Goal: Task Accomplishment & Management: Use online tool/utility

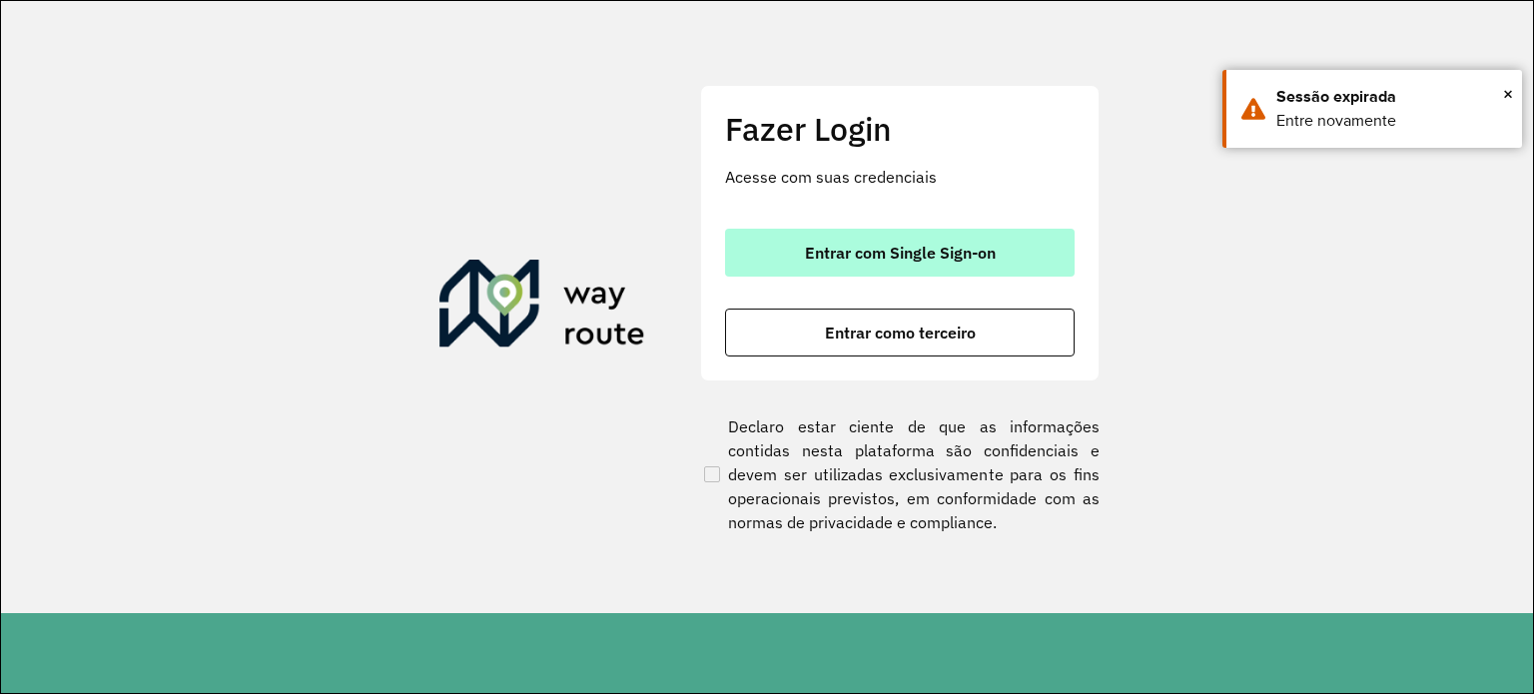
click at [871, 260] on span "Entrar com Single Sign-on" at bounding box center [900, 253] width 191 height 16
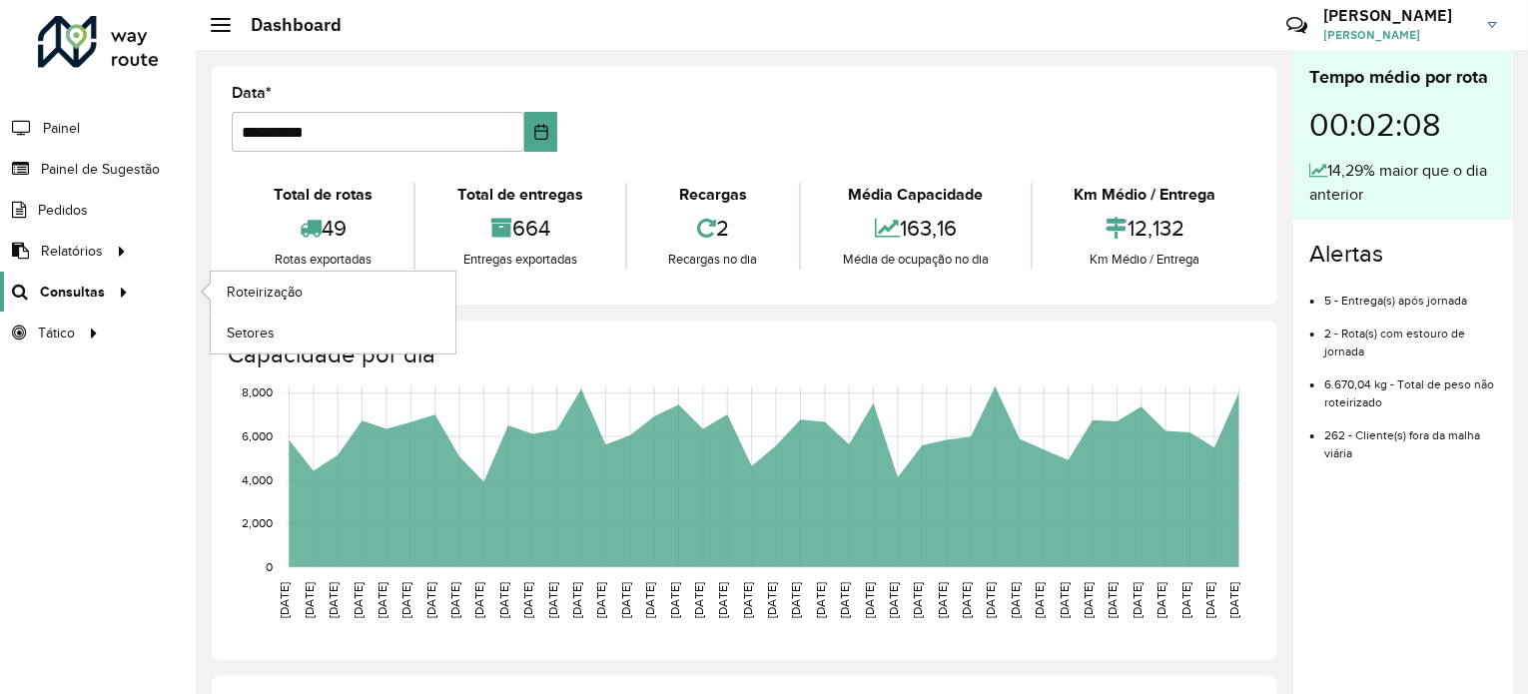
click at [75, 285] on span "Consultas" at bounding box center [72, 292] width 65 height 21
click at [269, 291] on span "Roteirização" at bounding box center [267, 292] width 81 height 21
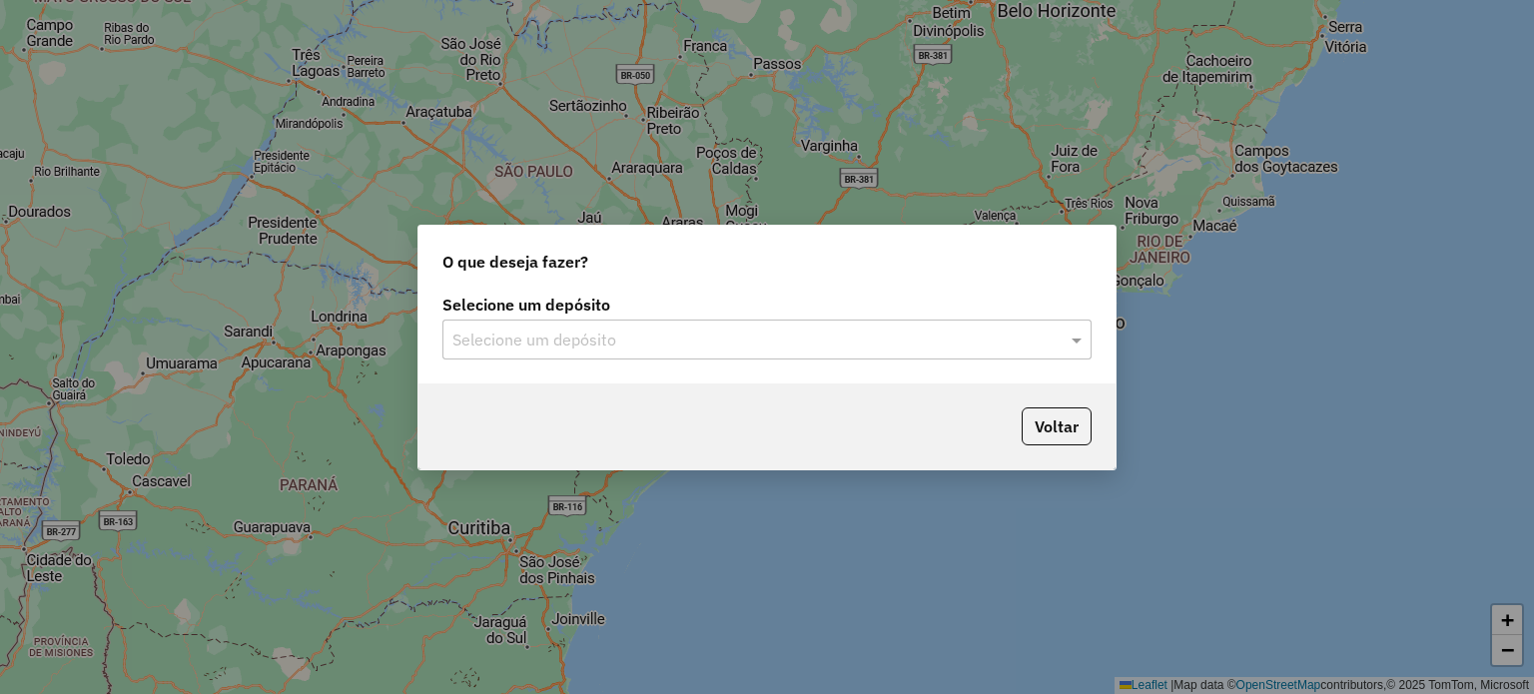
click at [1040, 347] on div at bounding box center [767, 340] width 649 height 26
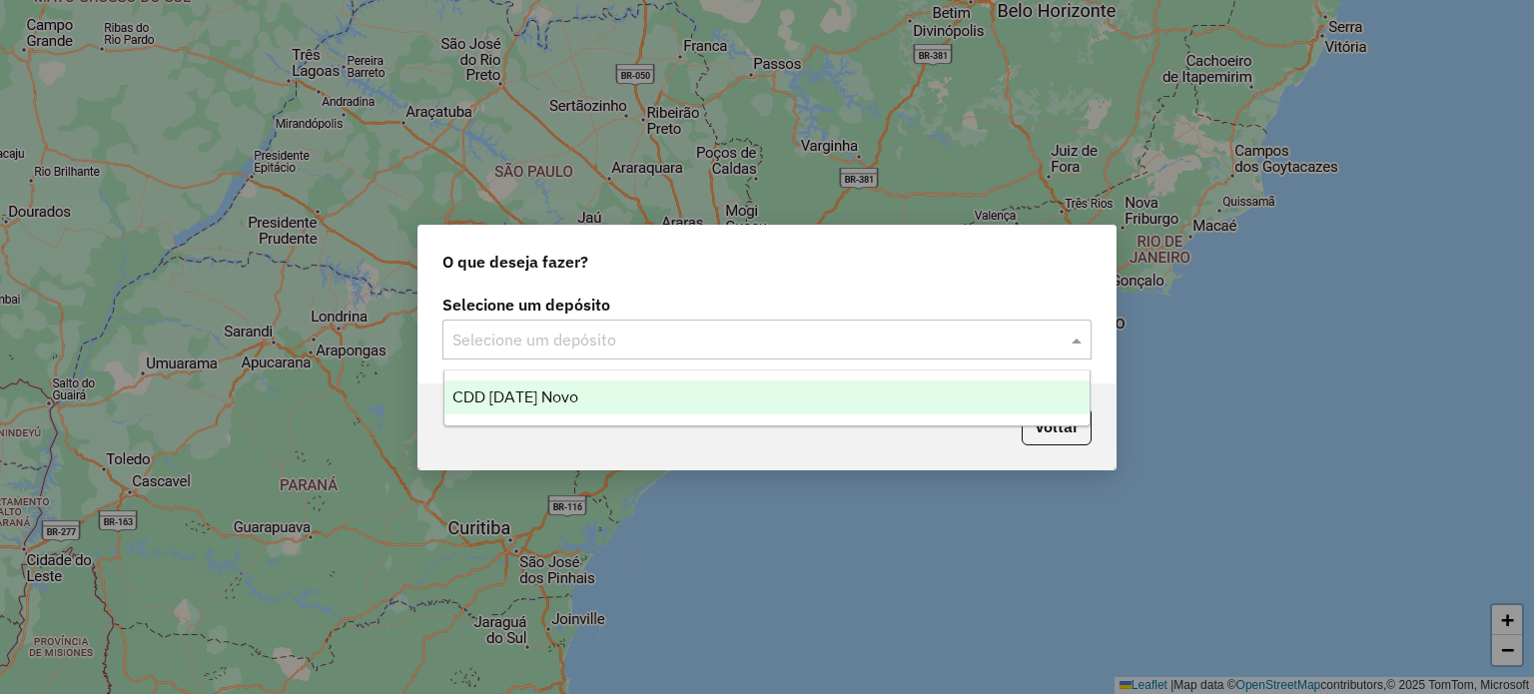
click at [553, 395] on span "CDD [DATE] Novo" at bounding box center [515, 397] width 126 height 17
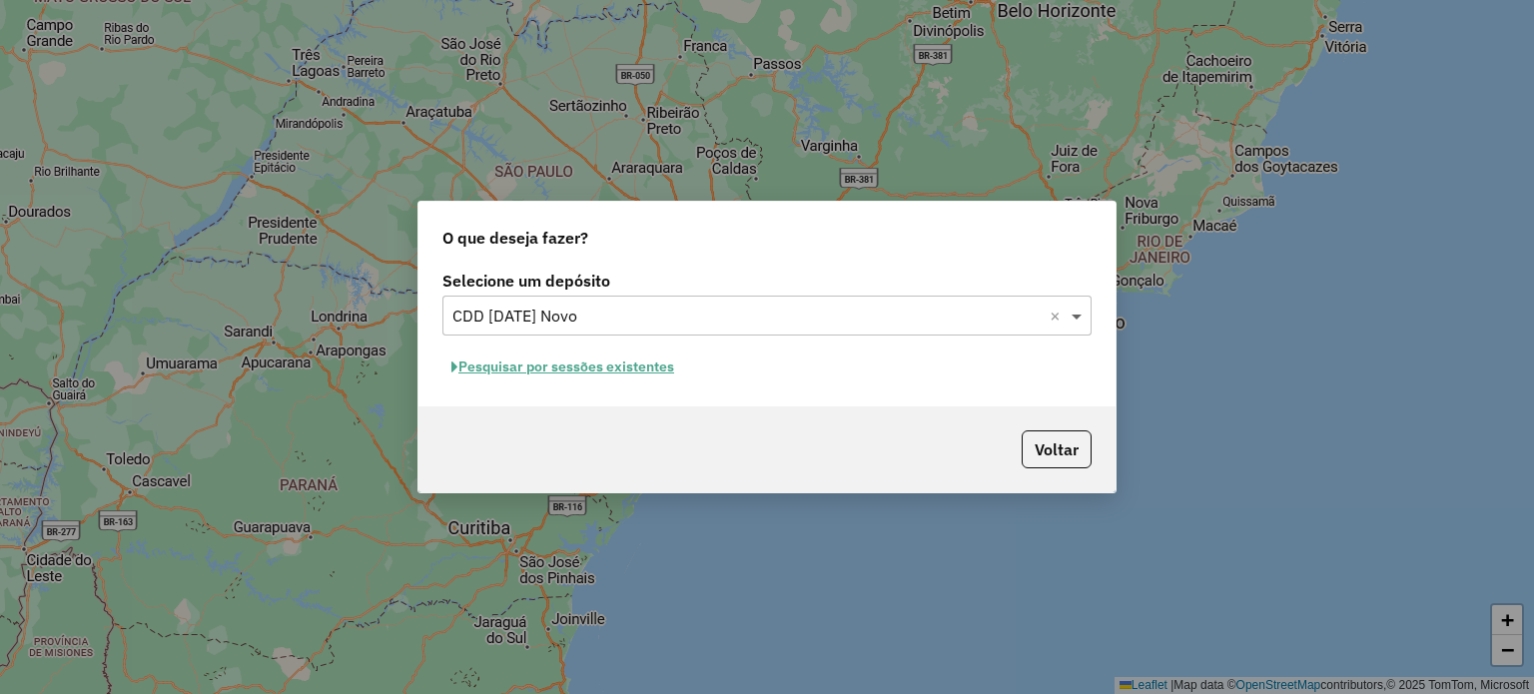
click at [1077, 322] on span at bounding box center [1079, 316] width 25 height 24
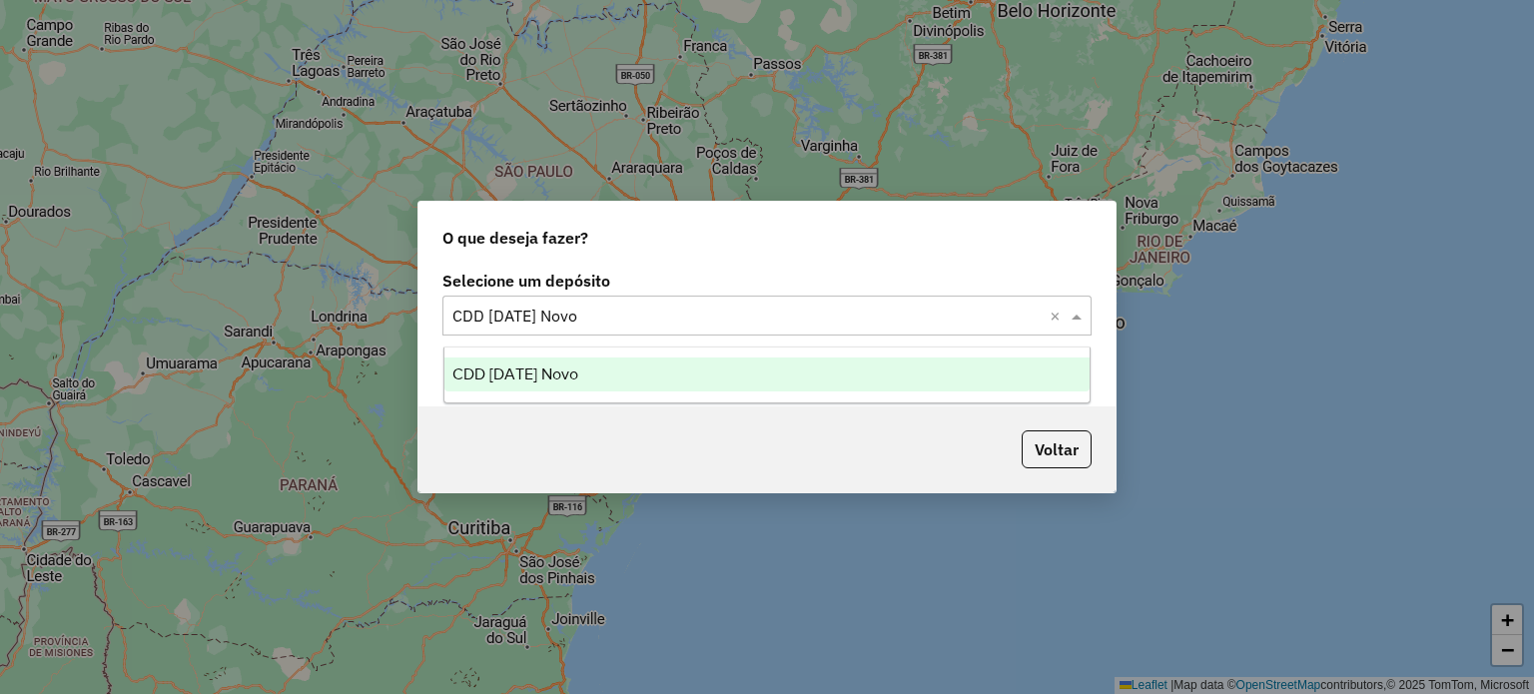
click at [1075, 321] on span at bounding box center [1079, 316] width 25 height 24
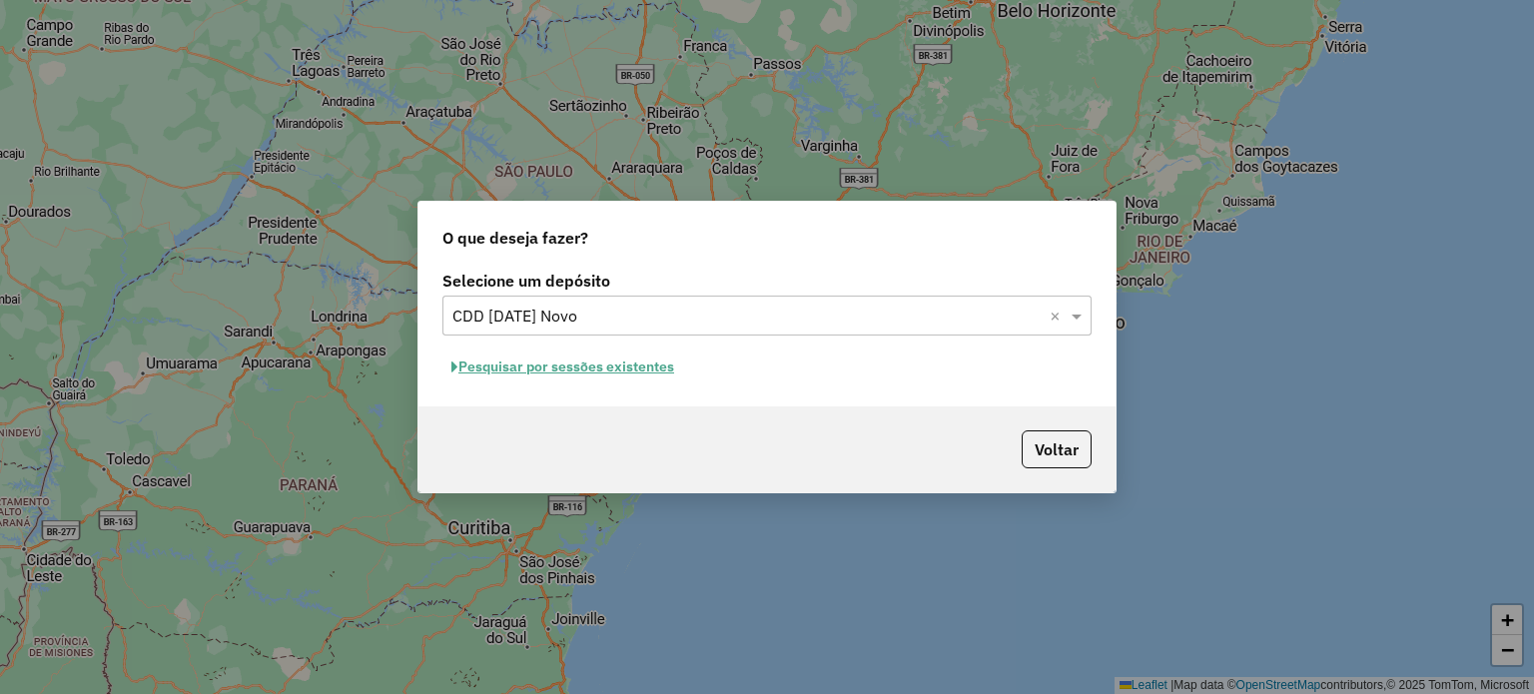
click at [599, 367] on button "Pesquisar por sessões existentes" at bounding box center [563, 367] width 241 height 31
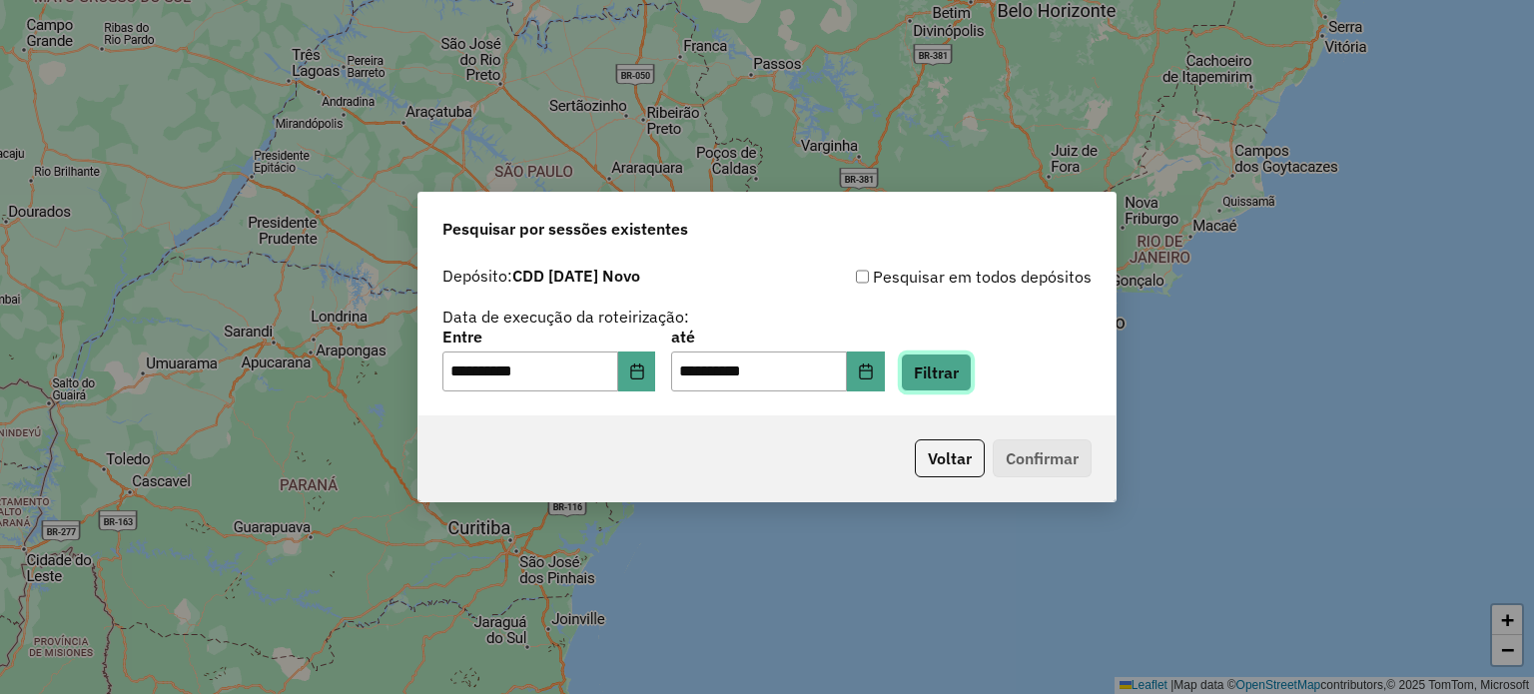
click at [972, 372] on button "Filtrar" at bounding box center [936, 373] width 71 height 38
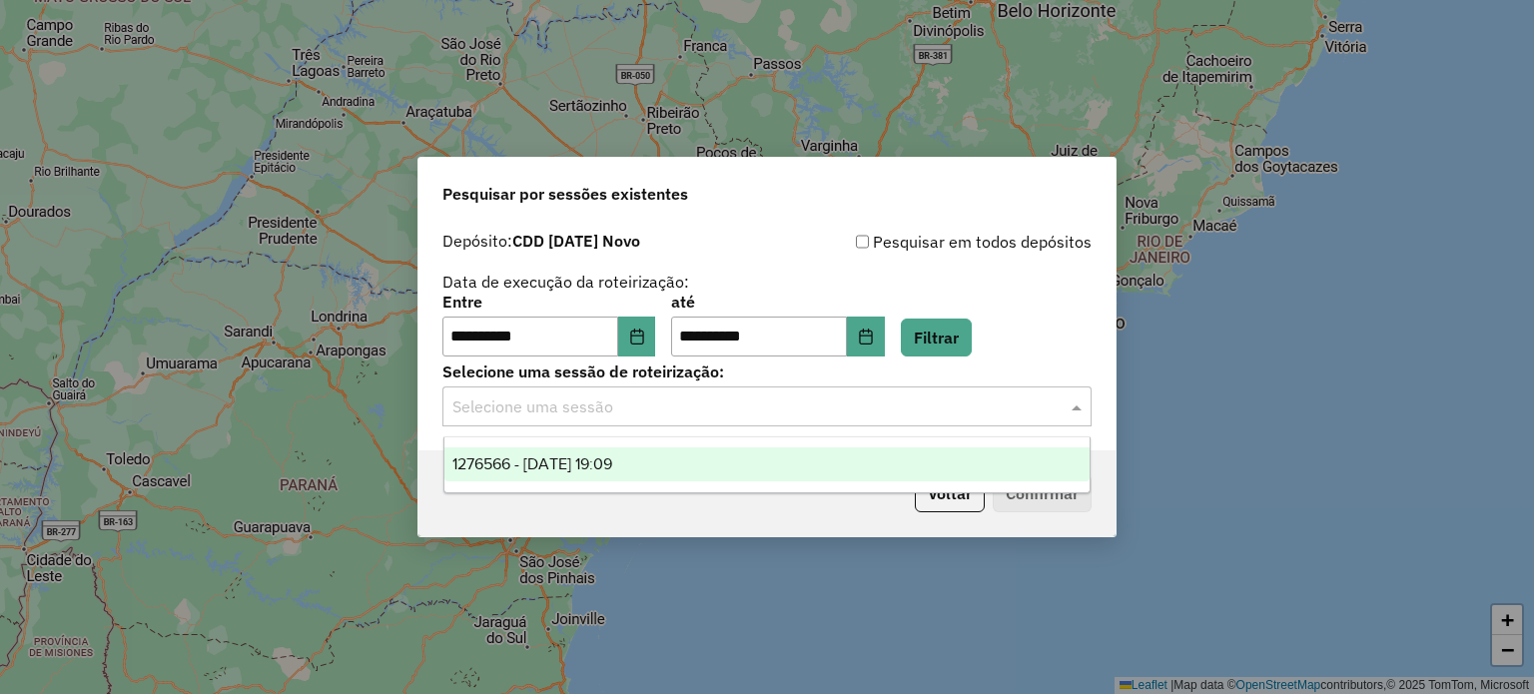
click at [750, 408] on input "text" at bounding box center [746, 408] width 589 height 24
drag, startPoint x: 689, startPoint y: 462, endPoint x: 759, endPoint y: 476, distance: 71.3
click at [690, 462] on div "1276566 - 16/09/2025 19:09" at bounding box center [768, 464] width 646 height 34
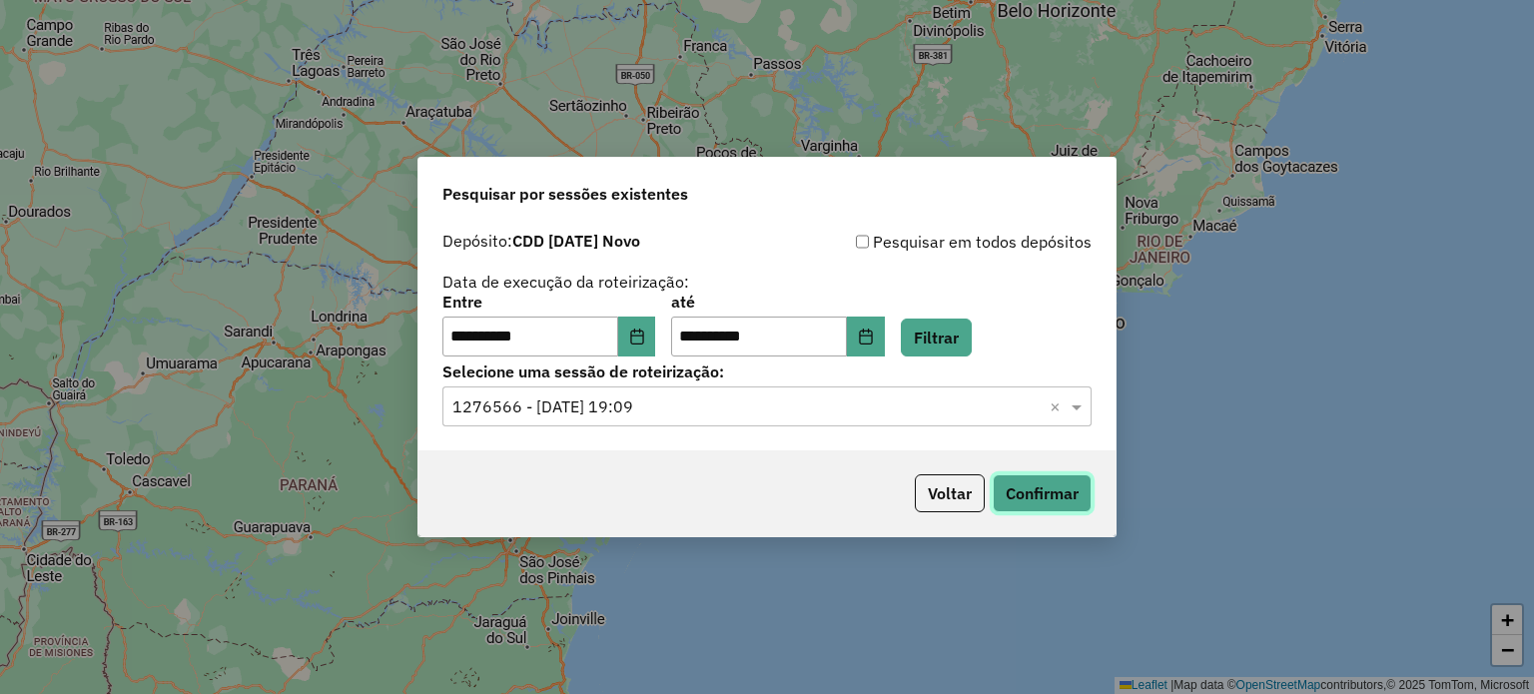
click at [1071, 499] on button "Confirmar" at bounding box center [1042, 493] width 99 height 38
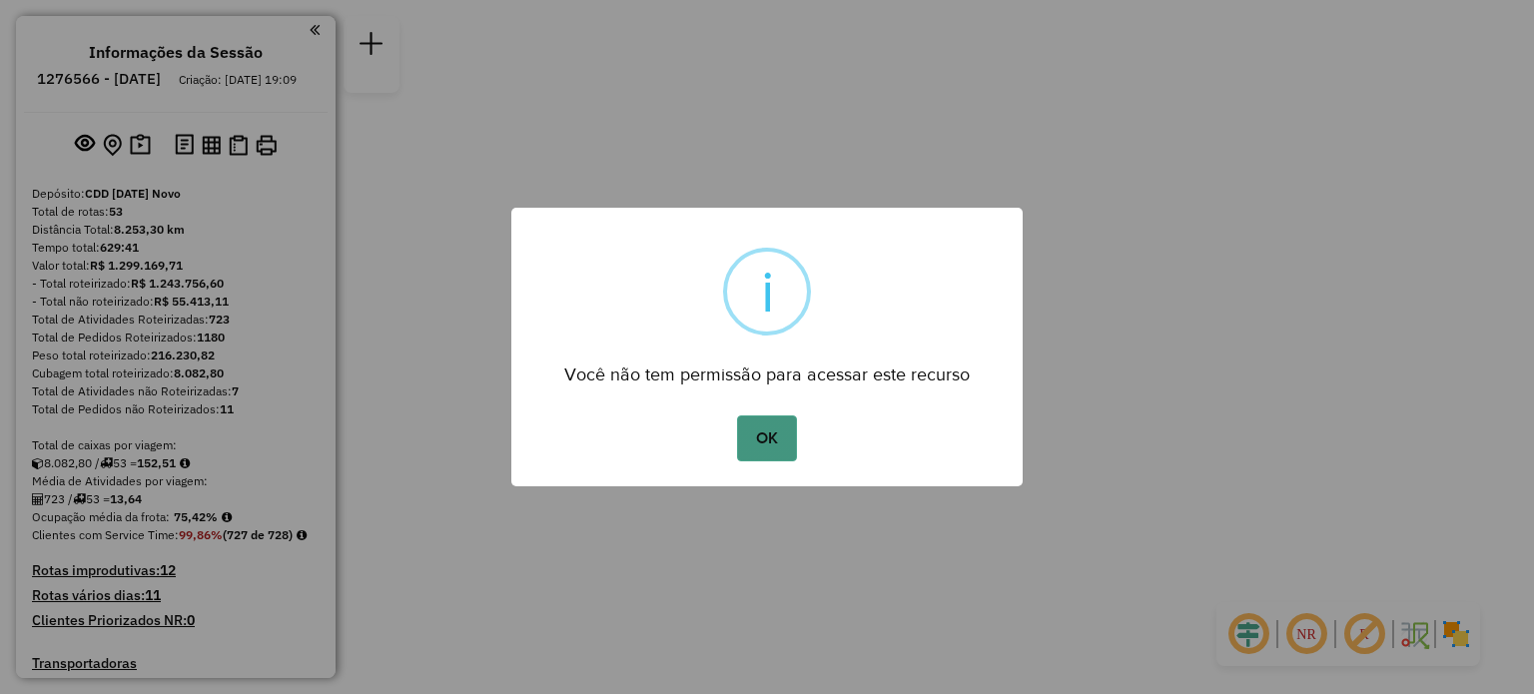
click at [761, 444] on button "OK" at bounding box center [766, 439] width 59 height 46
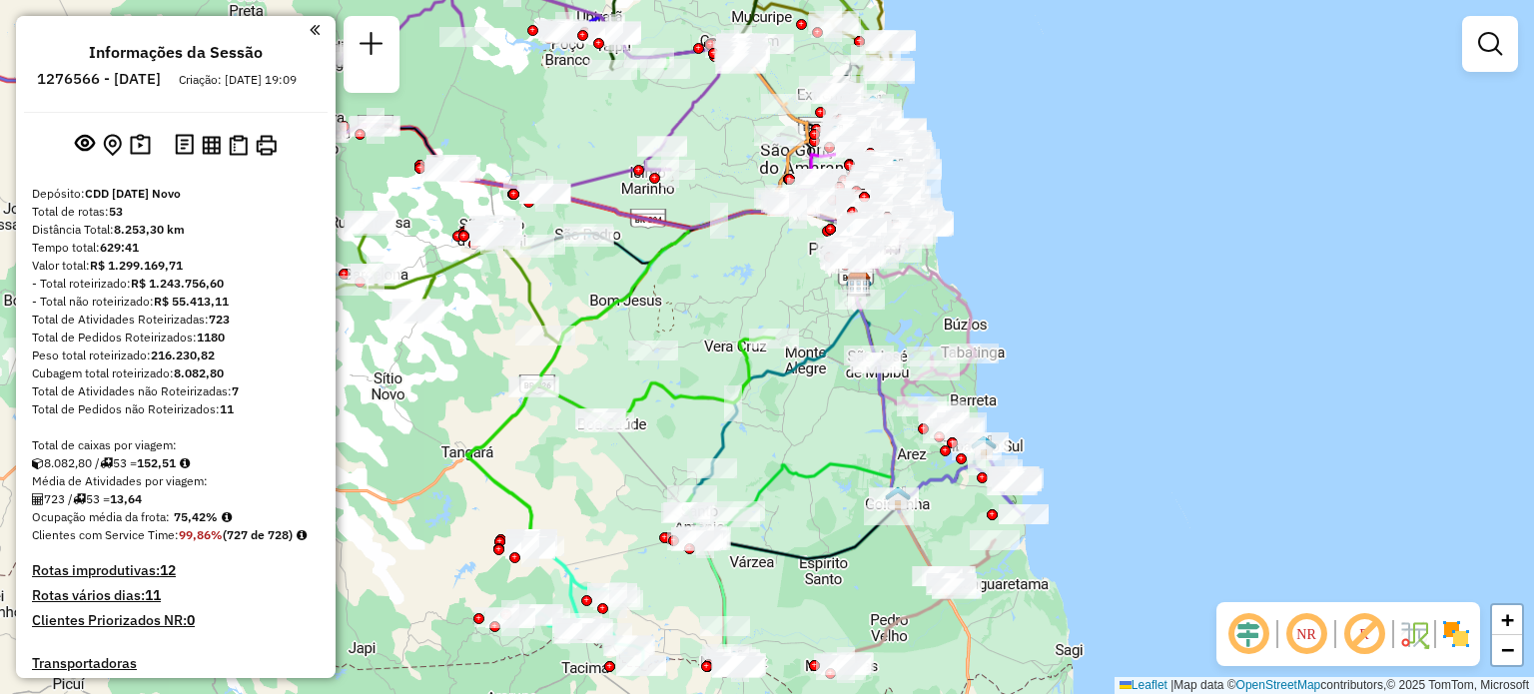
drag, startPoint x: 679, startPoint y: 360, endPoint x: 789, endPoint y: 281, distance: 135.3
click at [789, 281] on div "Janela de atendimento Grade de atendimento Capacidade Transportadoras Veículos …" at bounding box center [767, 347] width 1534 height 694
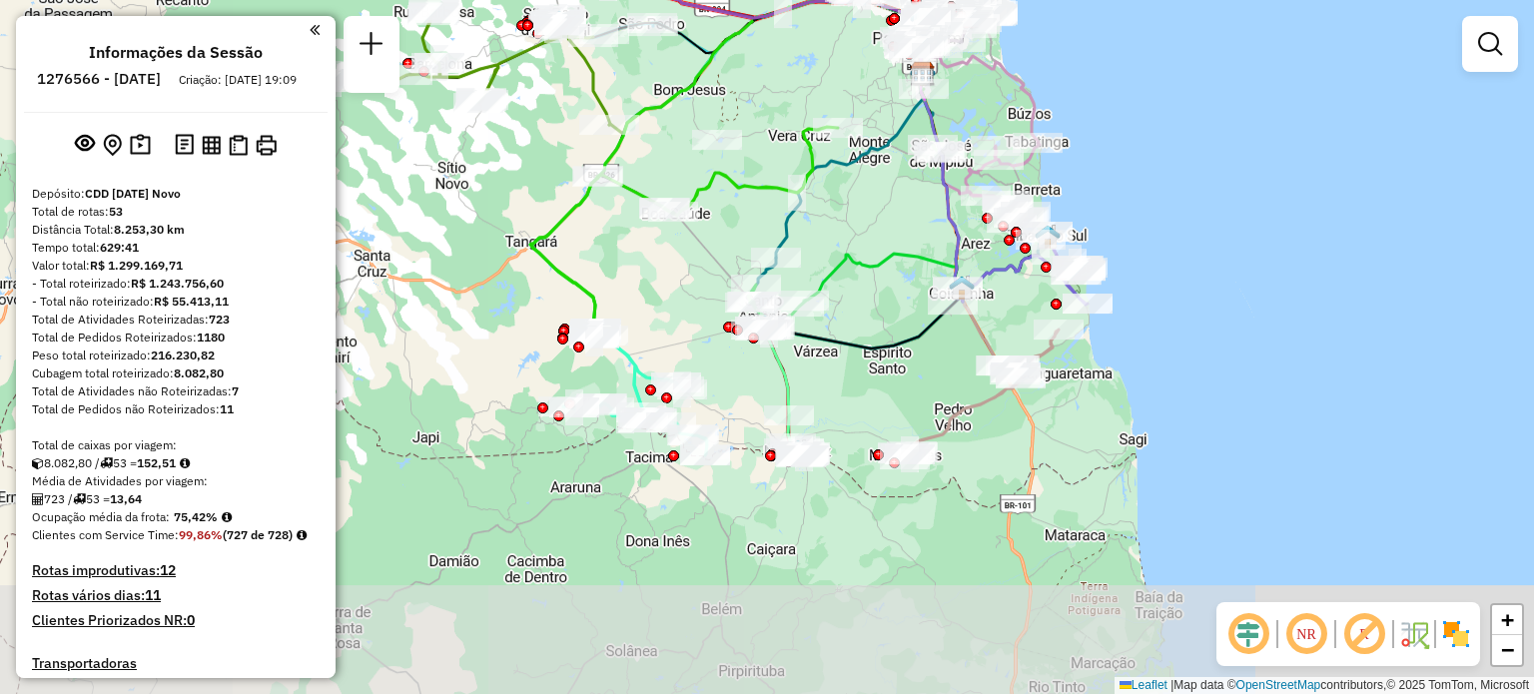
drag, startPoint x: 831, startPoint y: 498, endPoint x: 876, endPoint y: 403, distance: 105.9
click at [877, 375] on div "Janela de atendimento Grade de atendimento Capacidade Transportadoras Veículos …" at bounding box center [767, 347] width 1534 height 694
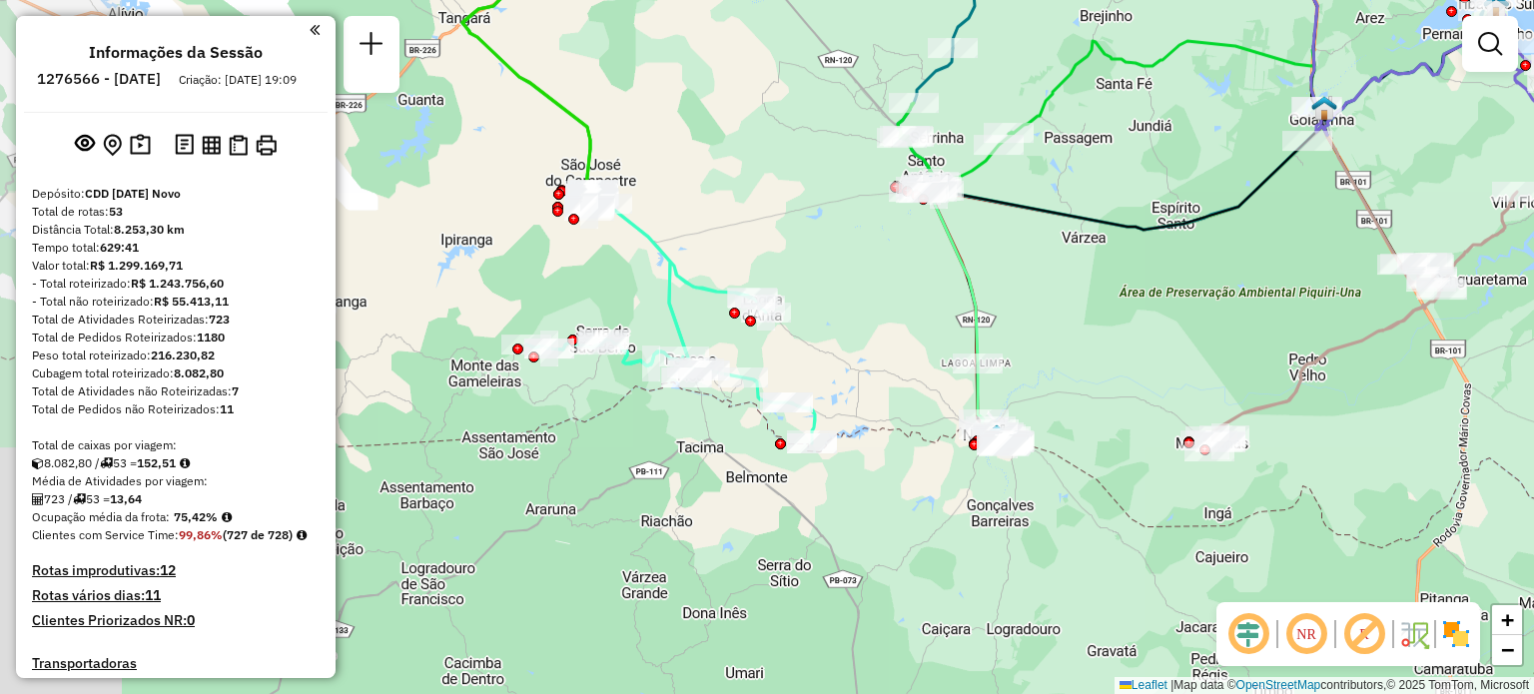
drag, startPoint x: 751, startPoint y: 262, endPoint x: 890, endPoint y: 307, distance: 145.9
click at [890, 307] on div "Janela de atendimento Grade de atendimento Capacidade Transportadoras Veículos …" at bounding box center [767, 347] width 1534 height 694
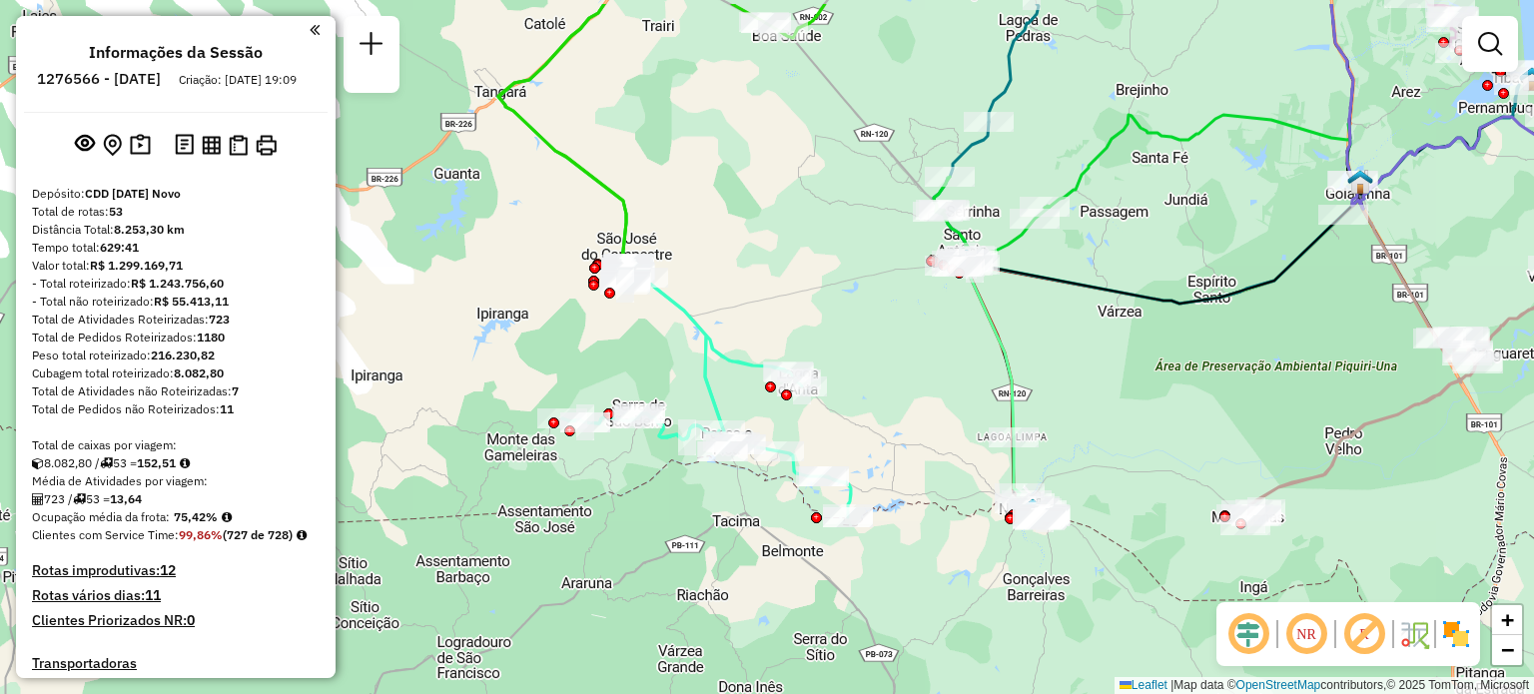
drag, startPoint x: 908, startPoint y: 348, endPoint x: 940, endPoint y: 402, distance: 62.7
click at [947, 411] on div "Janela de atendimento Grade de atendimento Capacidade Transportadoras Veículos …" at bounding box center [767, 347] width 1534 height 694
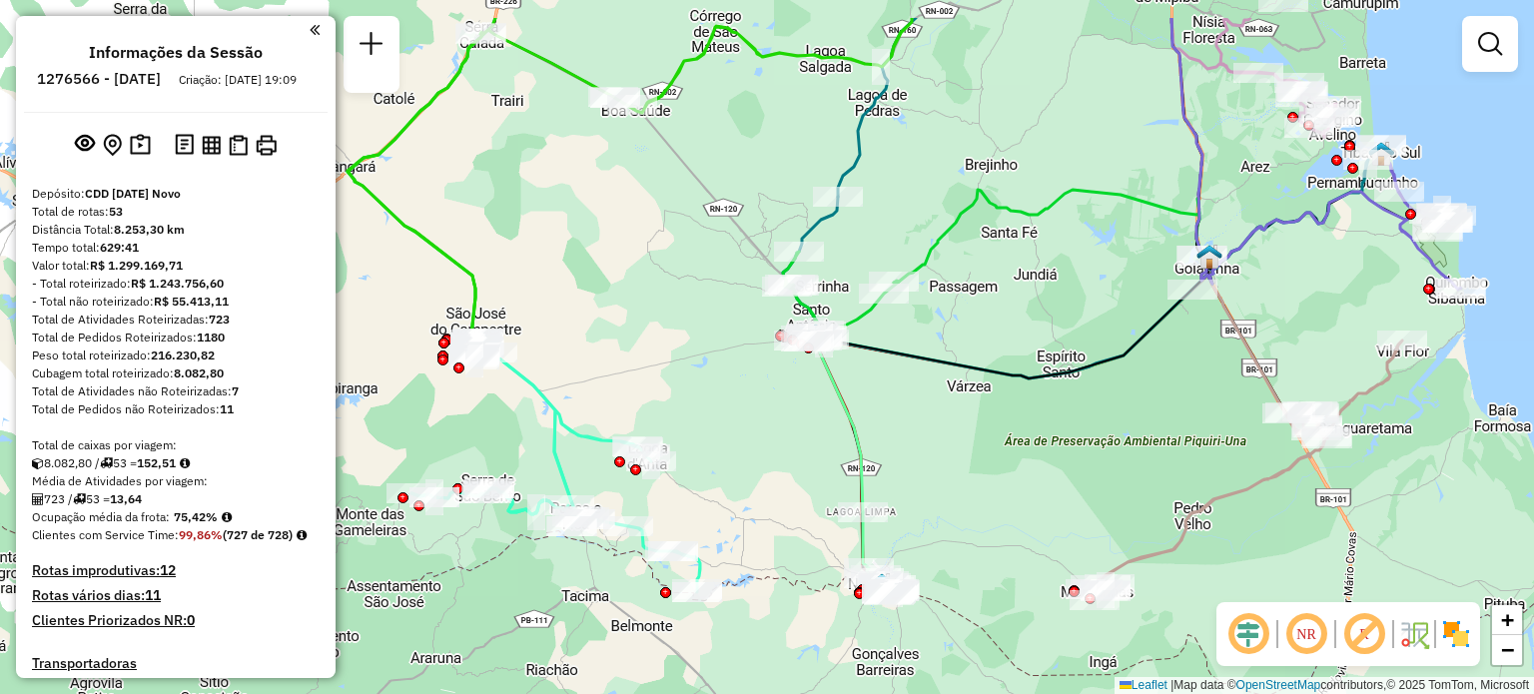
drag, startPoint x: 976, startPoint y: 399, endPoint x: 819, endPoint y: 493, distance: 183.3
click at [821, 494] on div "Janela de atendimento Grade de atendimento Capacidade Transportadoras Veículos …" at bounding box center [767, 347] width 1534 height 694
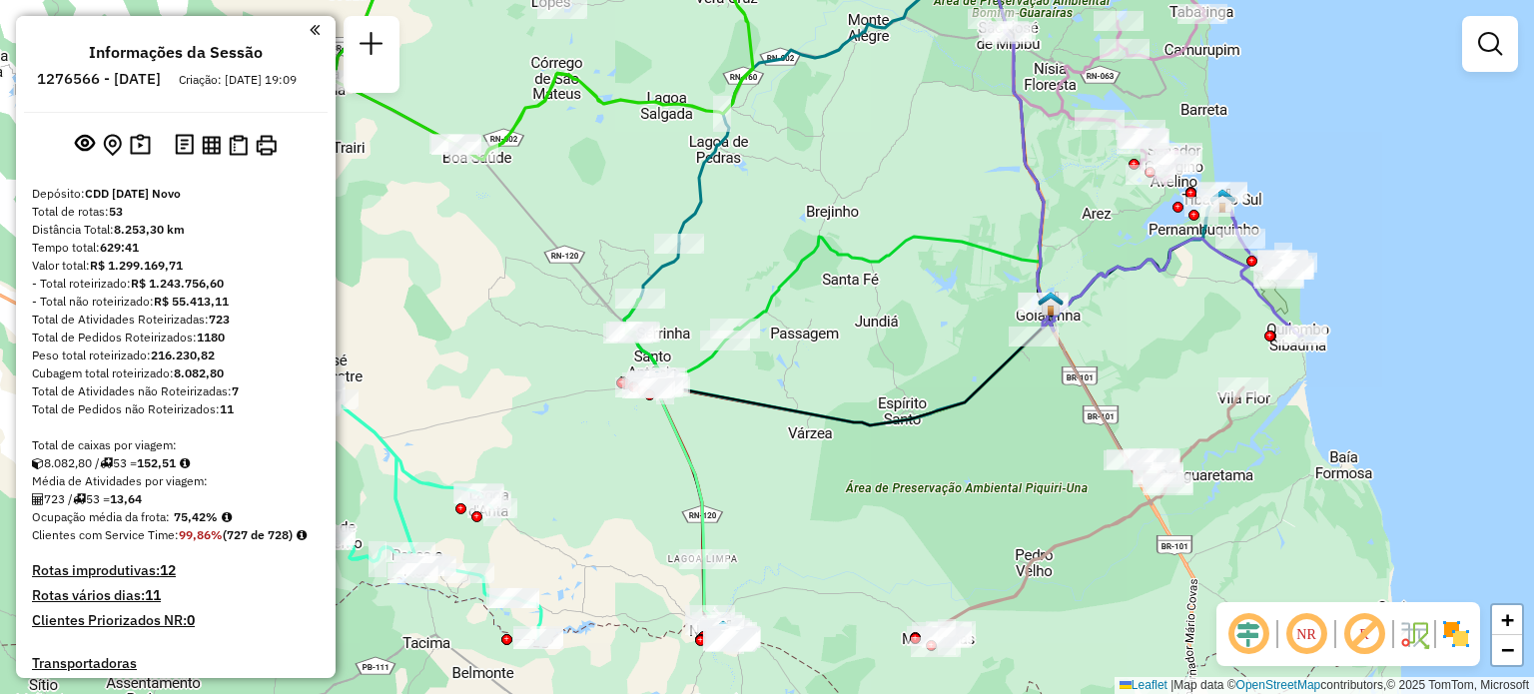
drag, startPoint x: 1091, startPoint y: 459, endPoint x: 942, endPoint y: 491, distance: 152.2
click at [946, 500] on div "Janela de atendimento Grade de atendimento Capacidade Transportadoras Veículos …" at bounding box center [767, 347] width 1534 height 694
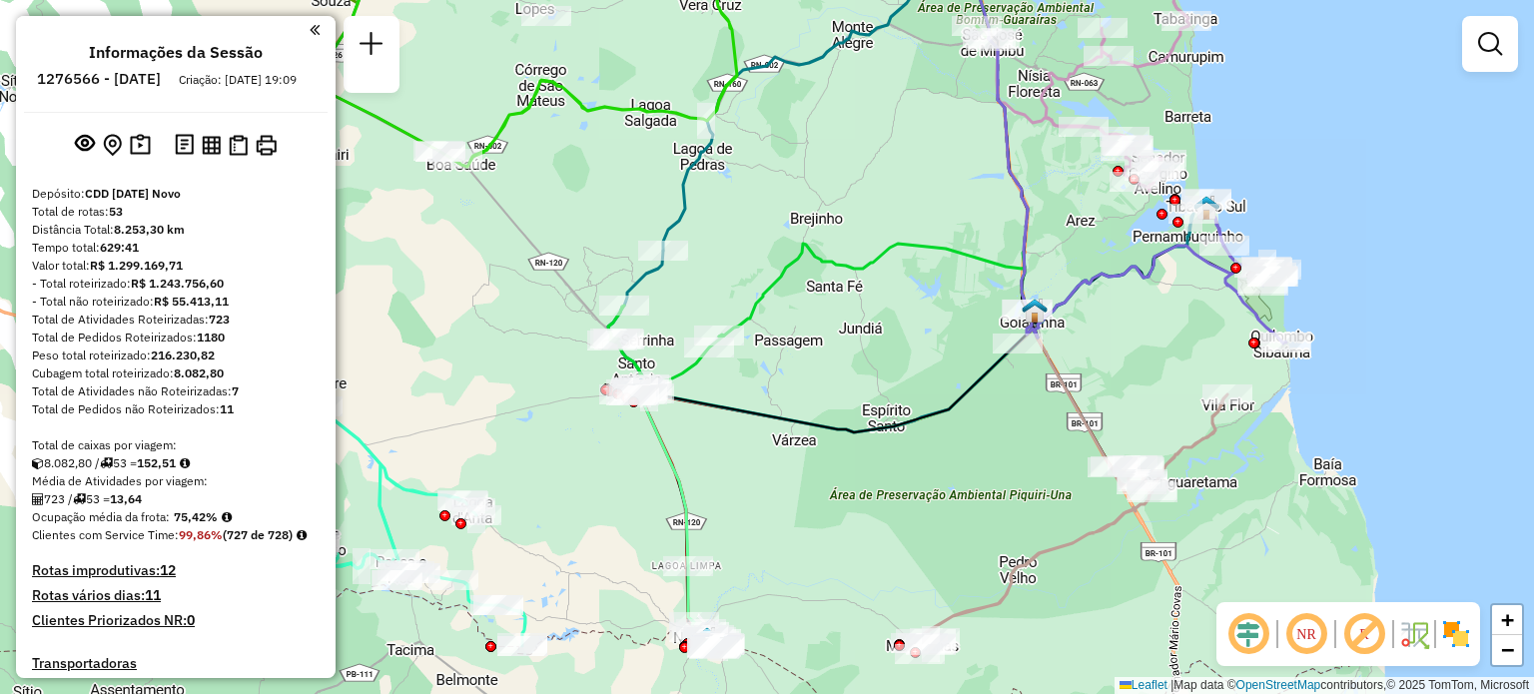
drag, startPoint x: 1107, startPoint y: 345, endPoint x: 1083, endPoint y: 353, distance: 25.3
click at [1088, 351] on div "Janela de atendimento Grade de atendimento Capacidade Transportadoras Veículos …" at bounding box center [767, 347] width 1534 height 694
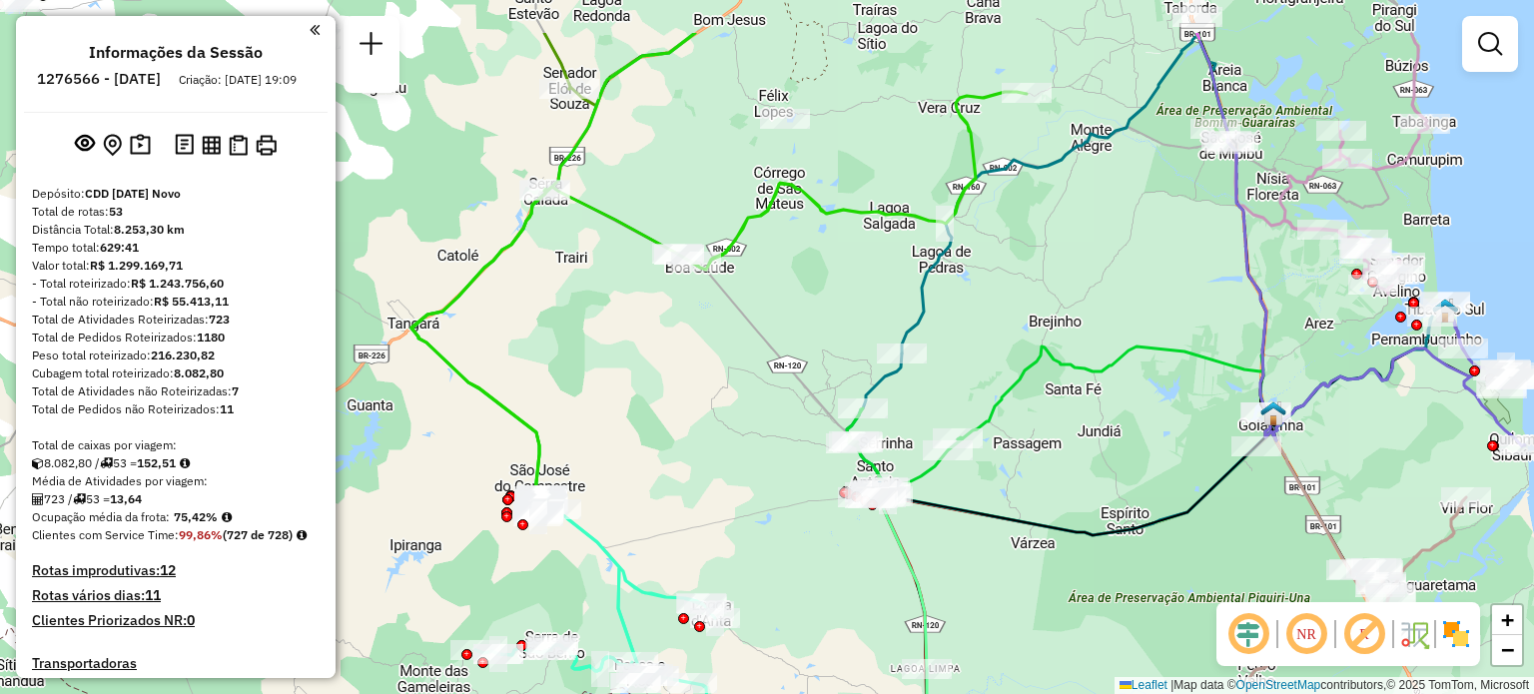
drag, startPoint x: 699, startPoint y: 428, endPoint x: 1018, endPoint y: 533, distance: 335.8
click at [1033, 538] on div "Janela de atendimento Grade de atendimento Capacidade Transportadoras Veículos …" at bounding box center [767, 347] width 1534 height 694
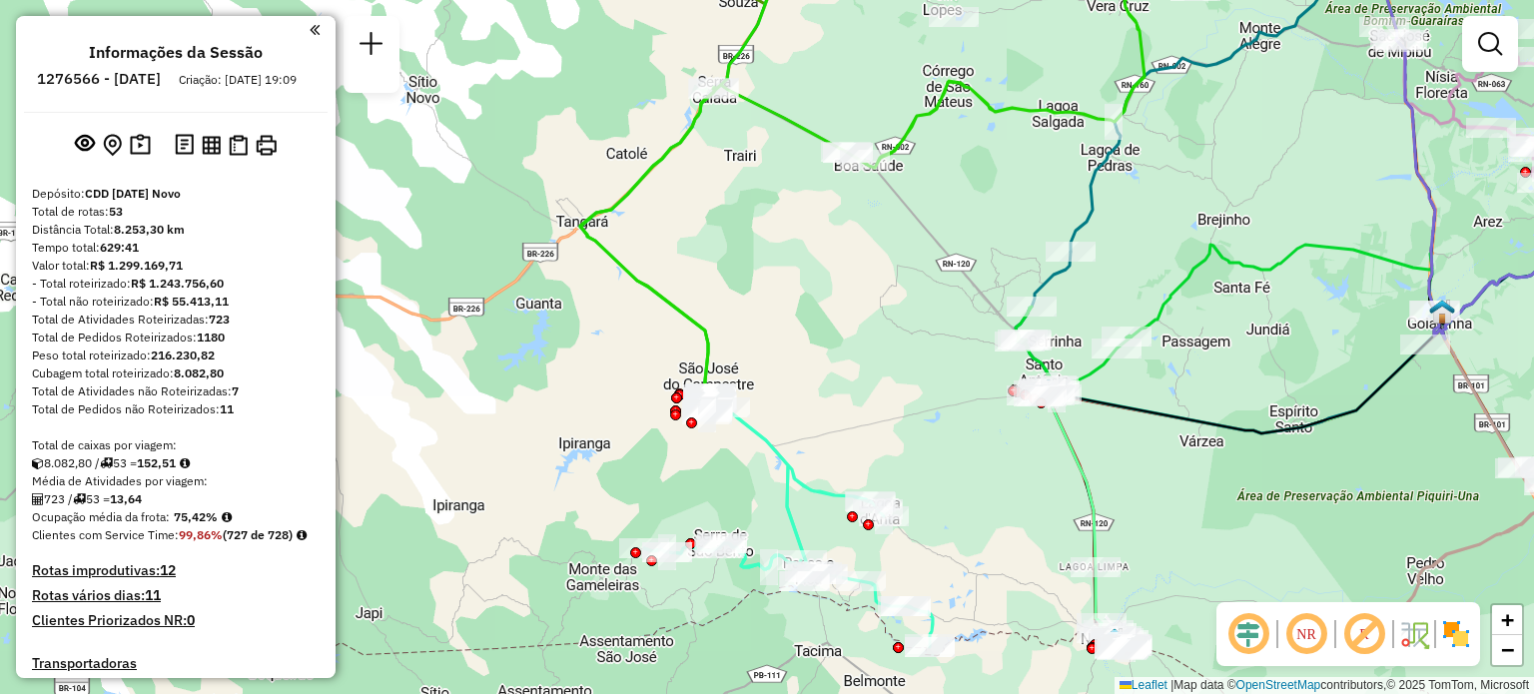
drag, startPoint x: 743, startPoint y: 440, endPoint x: 819, endPoint y: 333, distance: 131.1
click at [825, 329] on div "Janela de atendimento Grade de atendimento Capacidade Transportadoras Veículos …" at bounding box center [767, 347] width 1534 height 694
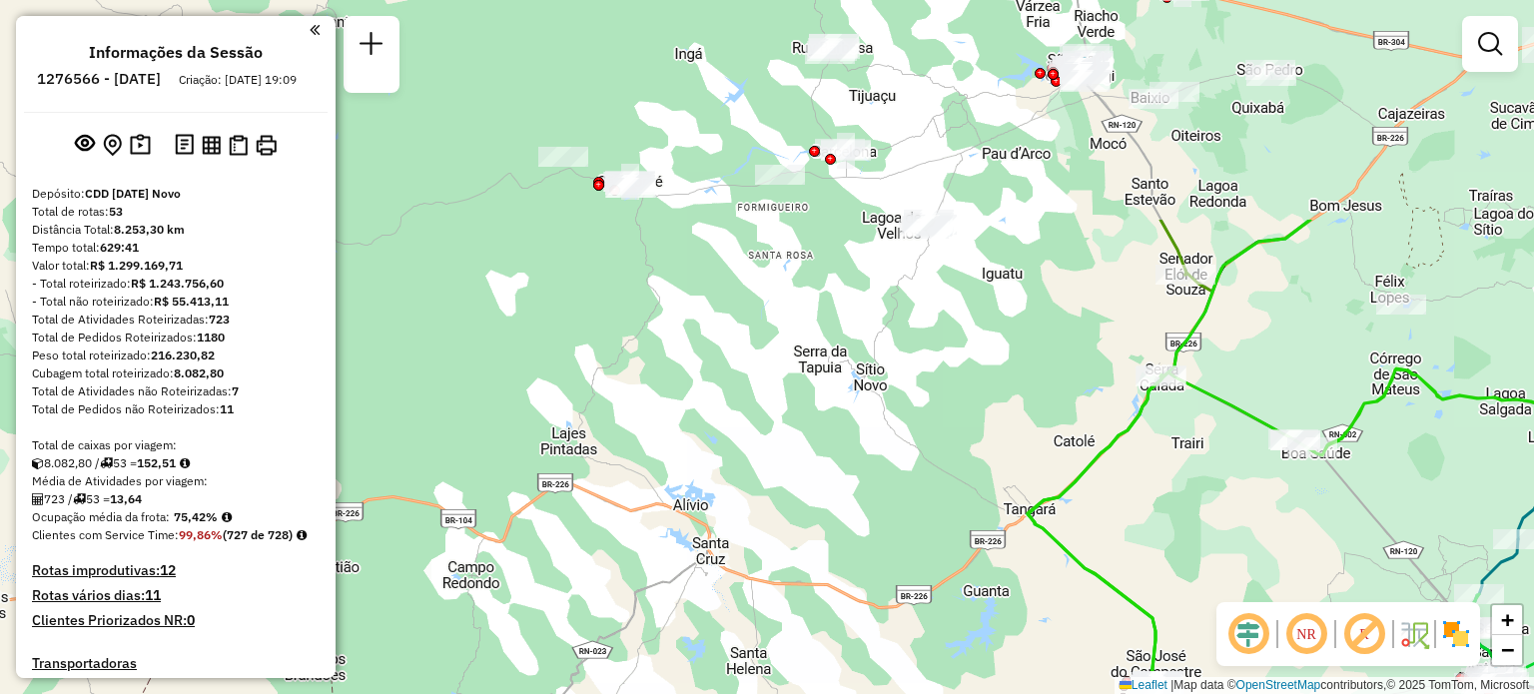
drag, startPoint x: 867, startPoint y: 328, endPoint x: 1315, endPoint y: 641, distance: 546.5
click at [1315, 641] on hb-router-mapa "Informações da Sessão 1276566 - [DATE] Criação: [DATE] 19:09 Depósito: CDD [DAT…" at bounding box center [767, 347] width 1534 height 694
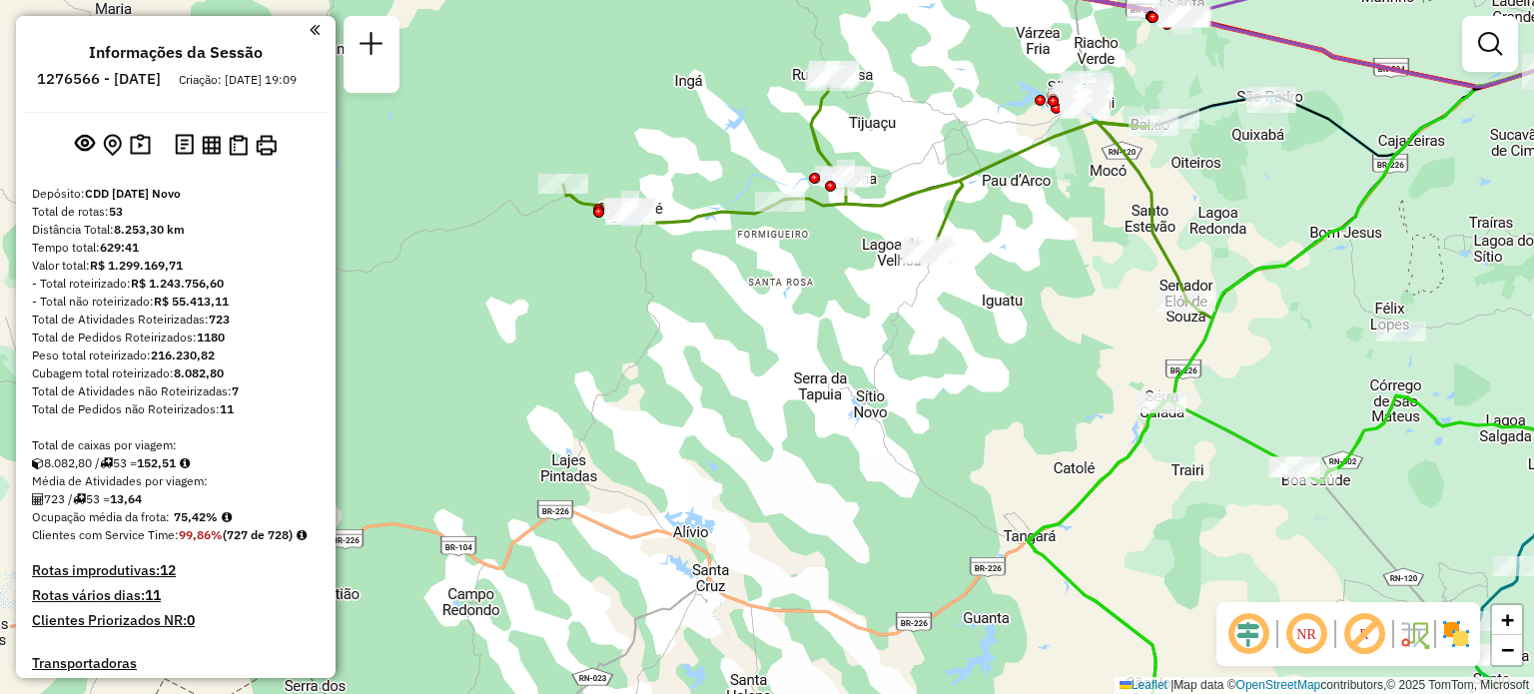
drag, startPoint x: 1011, startPoint y: 361, endPoint x: 1011, endPoint y: 385, distance: 24.0
click at [1011, 385] on div "Janela de atendimento Grade de atendimento Capacidade Transportadoras Veículos …" at bounding box center [767, 347] width 1534 height 694
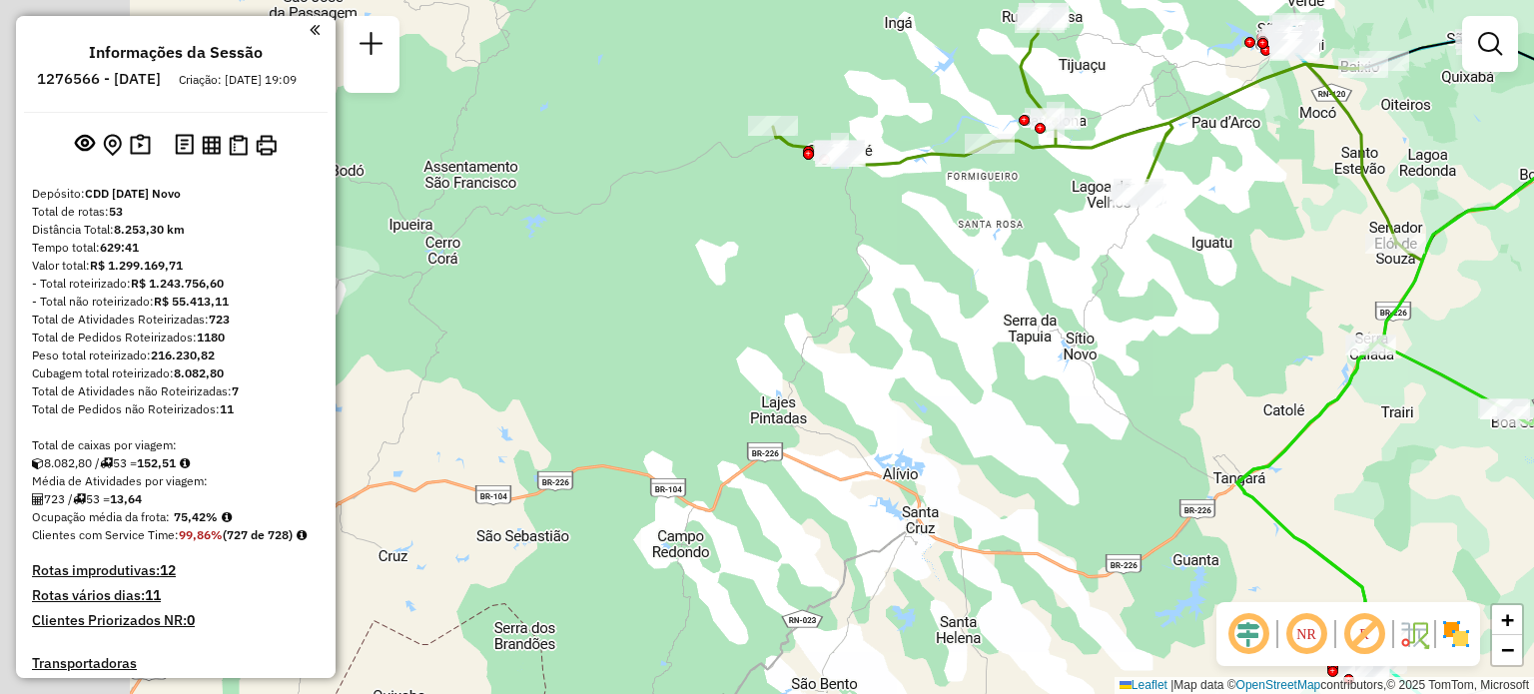
drag, startPoint x: 995, startPoint y: 440, endPoint x: 1250, endPoint y: 431, distance: 254.9
click at [1250, 430] on div "Janela de atendimento Grade de atendimento Capacidade Transportadoras Veículos …" at bounding box center [767, 347] width 1534 height 694
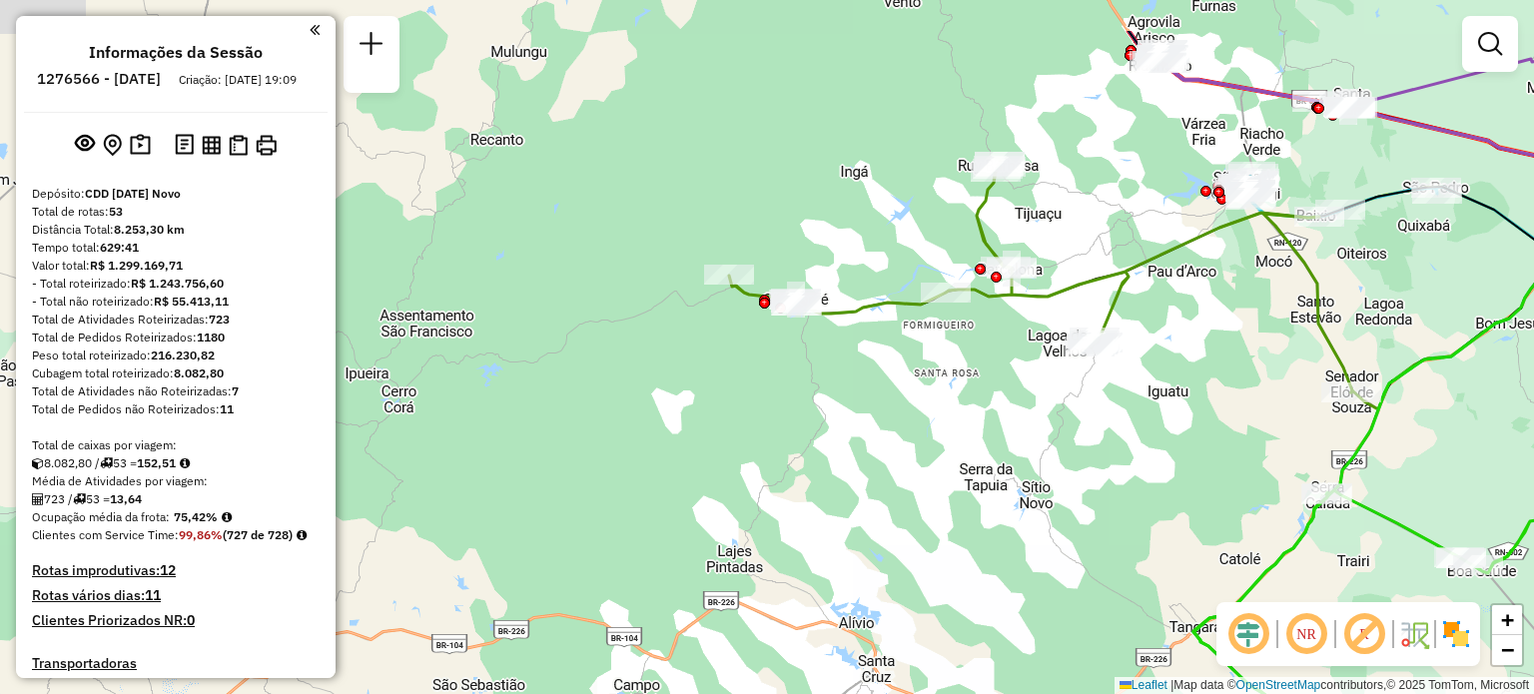
drag, startPoint x: 1114, startPoint y: 420, endPoint x: 1018, endPoint y: 519, distance: 138.5
click at [1023, 518] on div "Janela de atendimento Grade de atendimento Capacidade Transportadoras Veículos …" at bounding box center [767, 347] width 1534 height 694
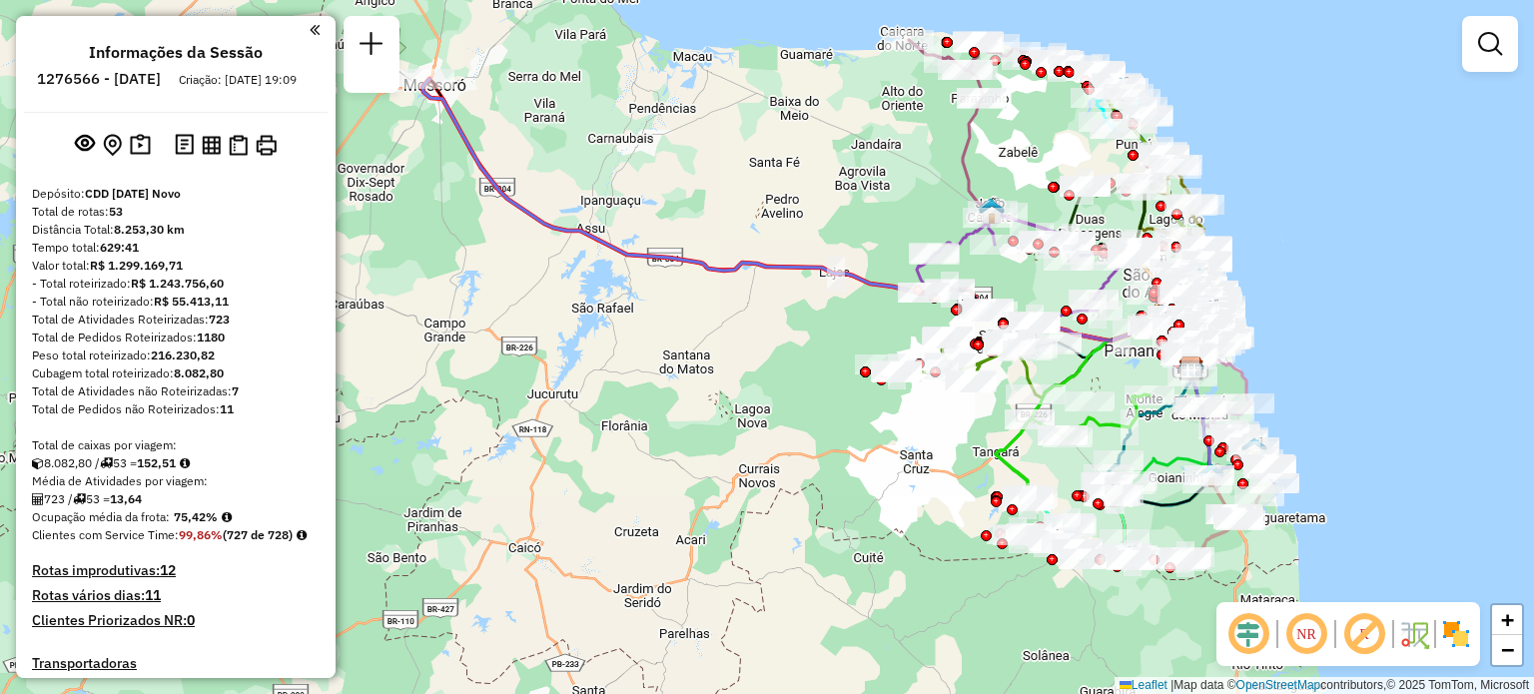
drag, startPoint x: 942, startPoint y: 557, endPoint x: 901, endPoint y: 485, distance: 82.8
click at [901, 485] on div "Janela de atendimento Grade de atendimento Capacidade Transportadoras Veículos …" at bounding box center [767, 347] width 1534 height 694
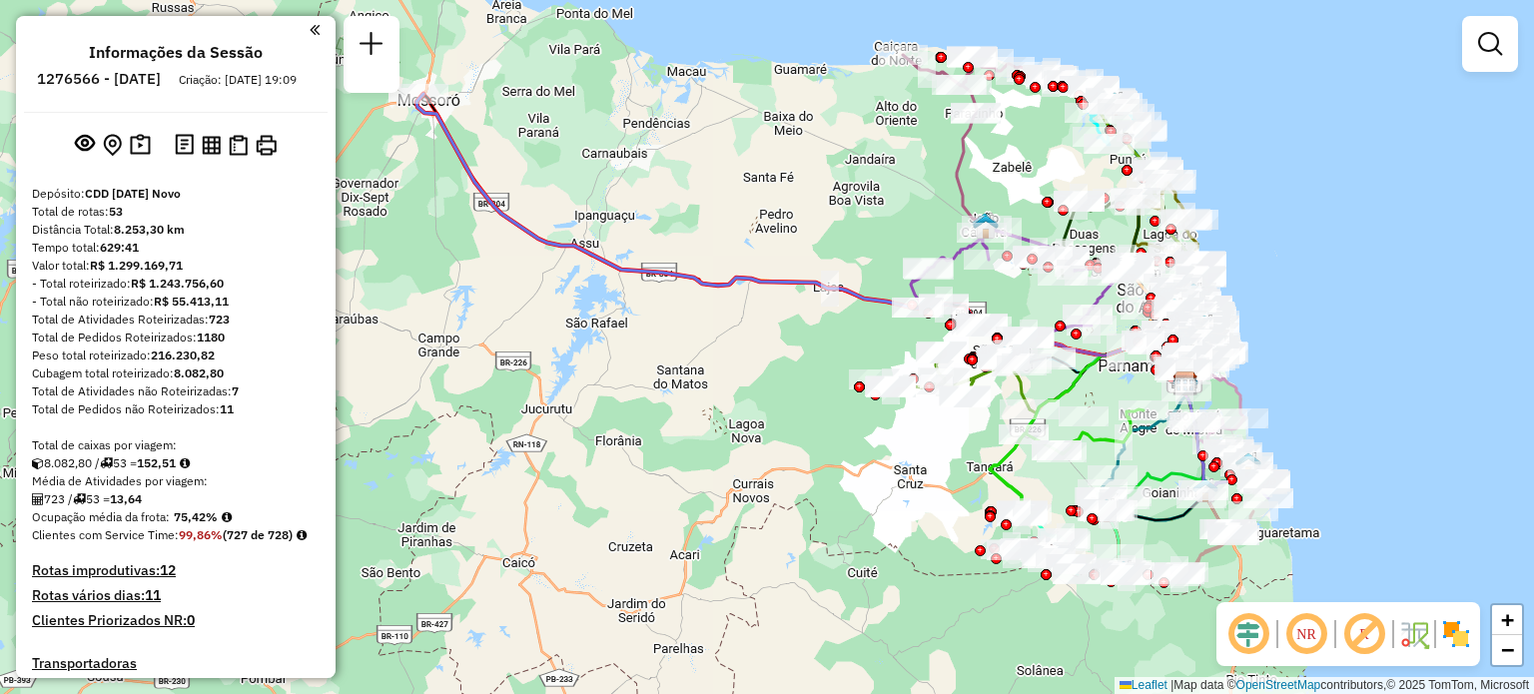
drag, startPoint x: 843, startPoint y: 531, endPoint x: 752, endPoint y: 506, distance: 94.3
click at [752, 508] on div "Janela de atendimento Grade de atendimento Capacidade Transportadoras Veículos …" at bounding box center [767, 347] width 1534 height 694
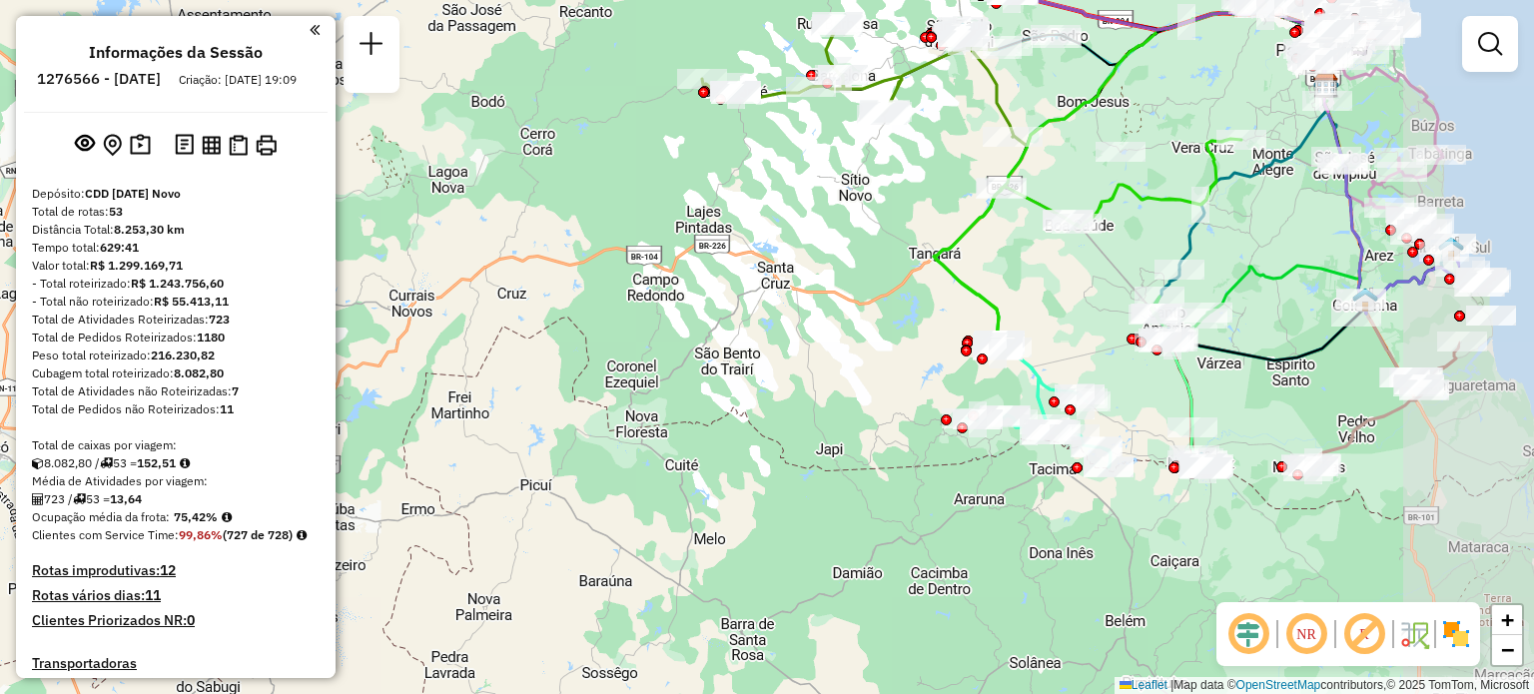
drag, startPoint x: 1079, startPoint y: 427, endPoint x: 850, endPoint y: 359, distance: 238.6
click at [848, 366] on div "Janela de atendimento Grade de atendimento Capacidade Transportadoras Veículos …" at bounding box center [767, 347] width 1534 height 694
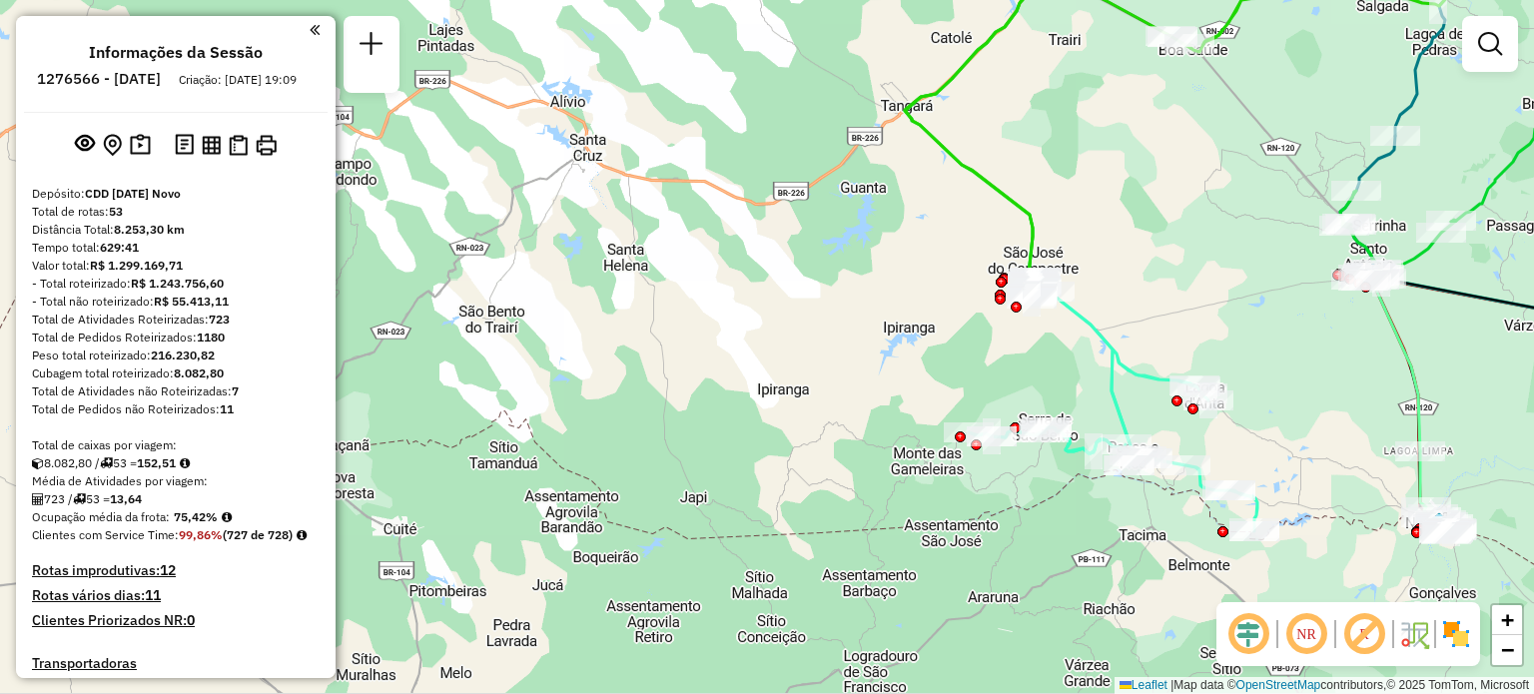
drag, startPoint x: 1255, startPoint y: 193, endPoint x: 1167, endPoint y: 151, distance: 97.4
click at [1168, 151] on div "Janela de atendimento Grade de atendimento Capacidade Transportadoras Veículos …" at bounding box center [767, 347] width 1534 height 694
